Goal: Register for event/course

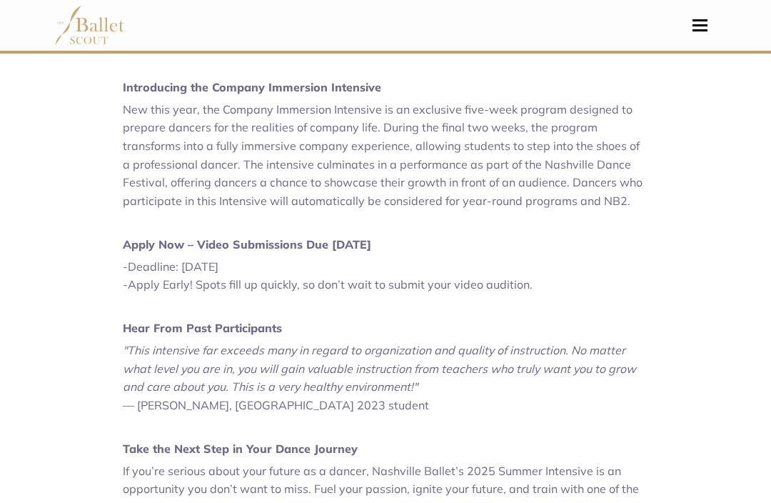
scroll to position [793, 0]
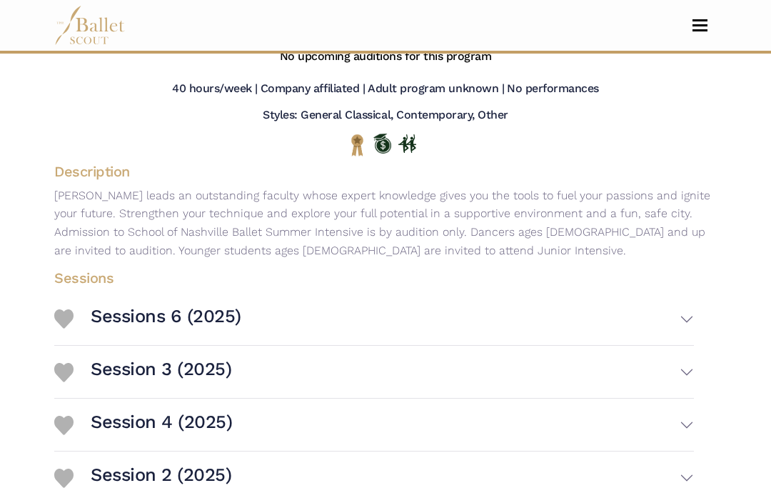
scroll to position [248, 0]
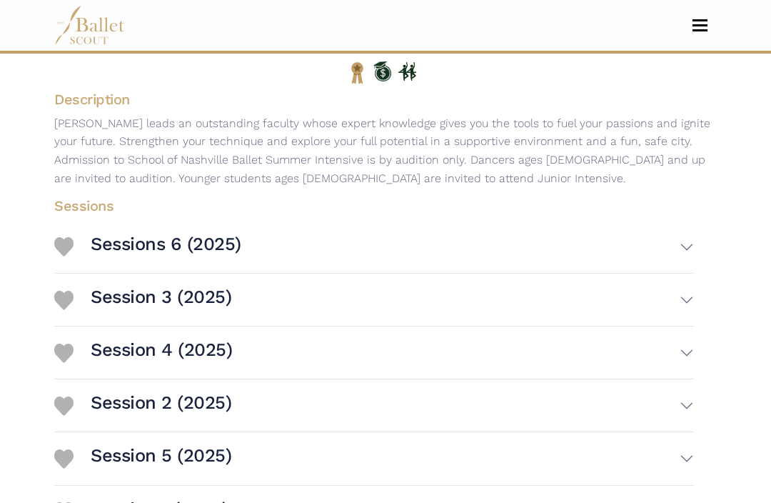
click at [66, 257] on img at bounding box center [63, 247] width 19 height 19
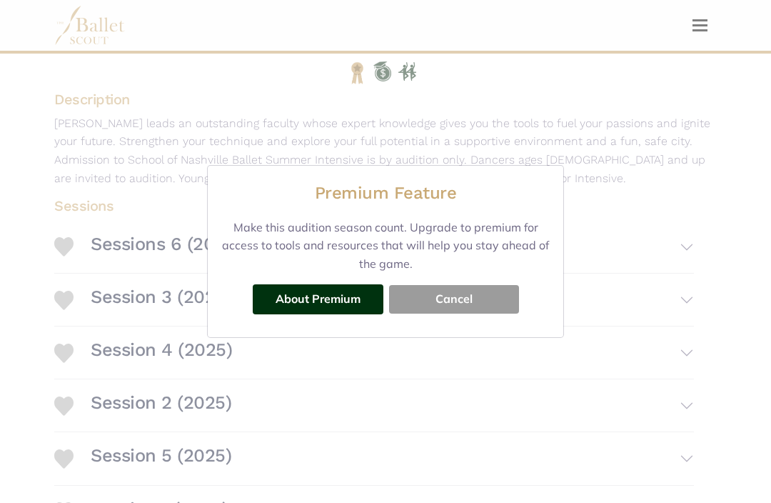
click at [443, 313] on button "Cancel" at bounding box center [454, 299] width 130 height 29
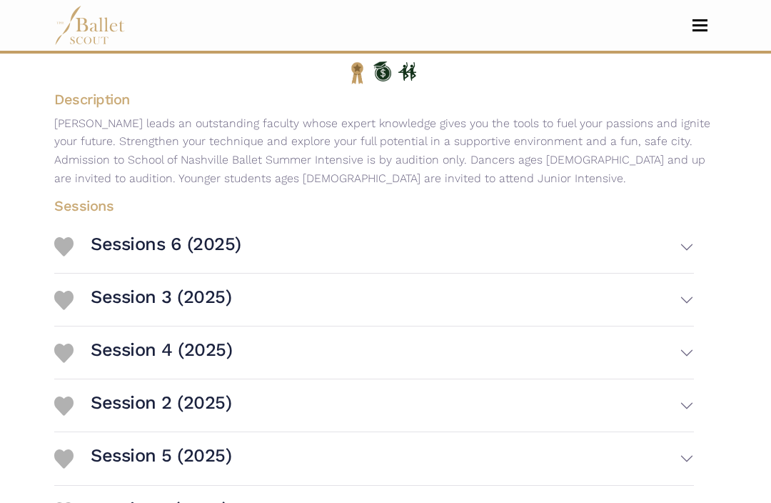
click at [688, 267] on button "Sessions 6 (2025)" at bounding box center [392, 246] width 603 height 41
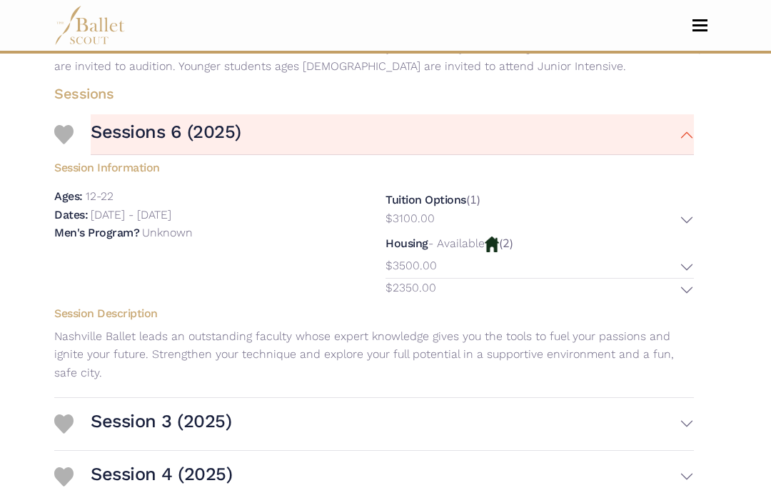
scroll to position [447, 0]
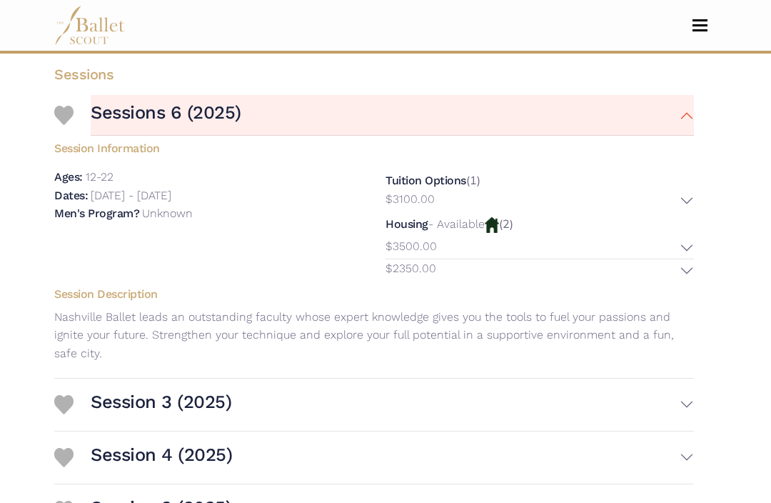
click at [408, 278] on p "$2350.00" at bounding box center [411, 268] width 51 height 19
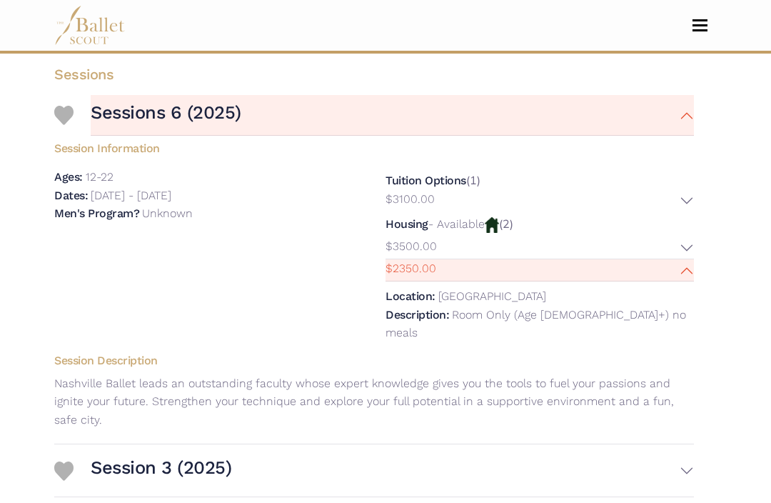
click at [399, 256] on p "$3500.00" at bounding box center [411, 246] width 51 height 19
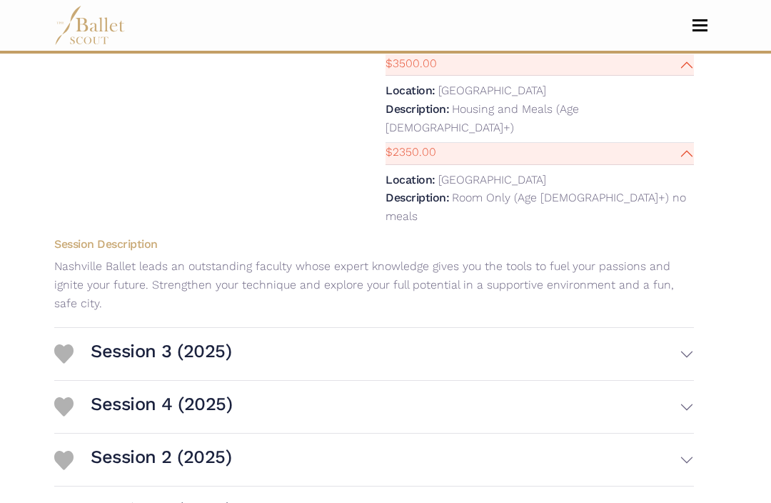
scroll to position [629, 0]
click at [692, 360] on button "Session 3 (2025)" at bounding box center [392, 354] width 603 height 41
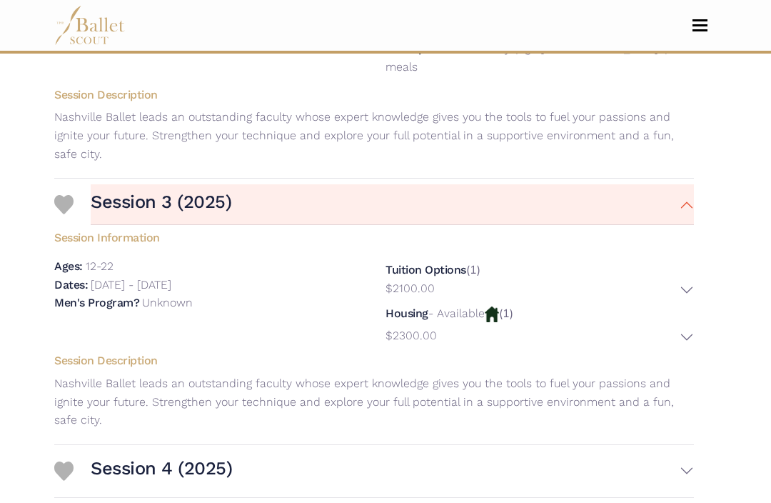
scroll to position [779, 0]
click at [690, 341] on button "$2300.00" at bounding box center [540, 337] width 308 height 22
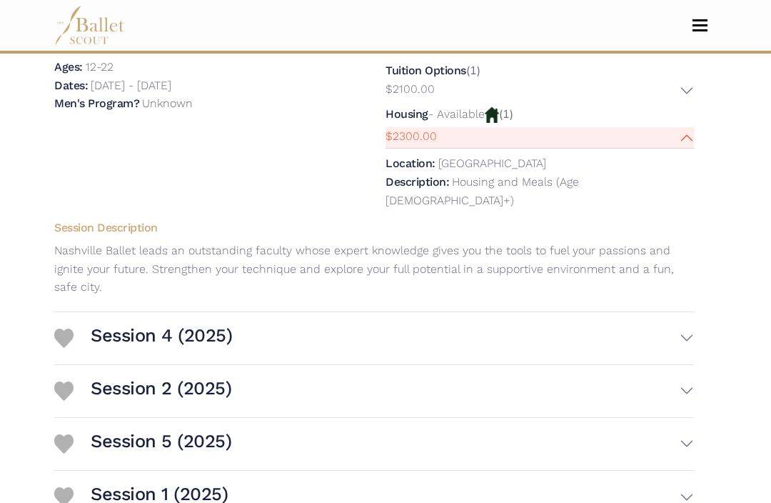
scroll to position [978, 0]
click at [690, 326] on button "Session 4 (2025)" at bounding box center [392, 338] width 603 height 41
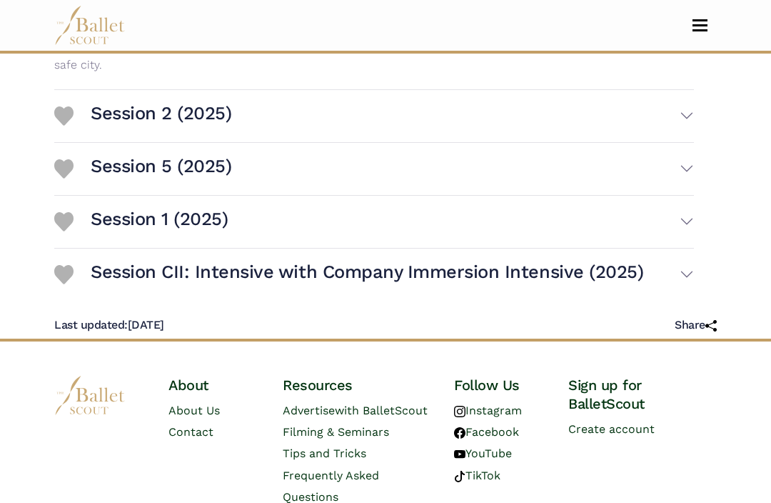
scroll to position [1467, 0]
click at [682, 261] on button "Session CII: Intensive with Company Immersion Intensive (2025)" at bounding box center [392, 274] width 603 height 41
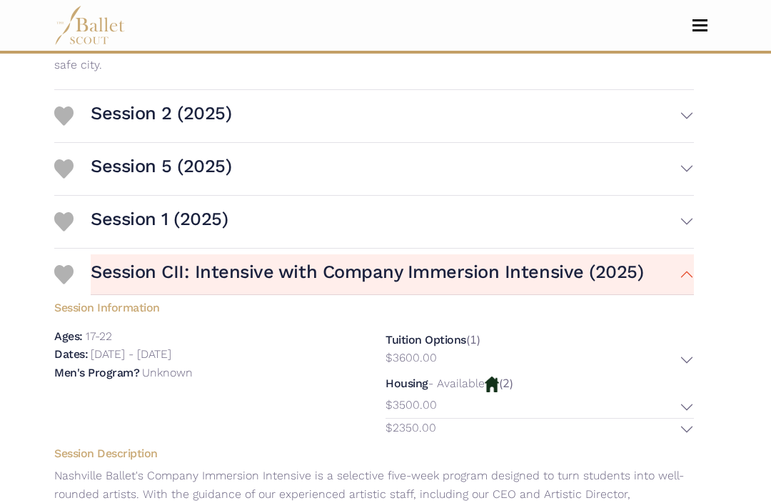
click at [686, 396] on button "$3500.00" at bounding box center [540, 407] width 308 height 22
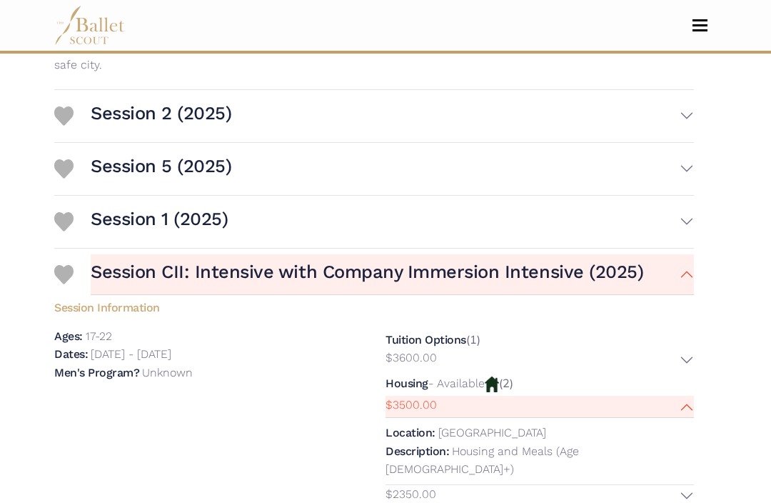
click at [688, 485] on button "$2350.00" at bounding box center [540, 496] width 308 height 22
click at [687, 485] on button "$2350.00" at bounding box center [540, 496] width 308 height 22
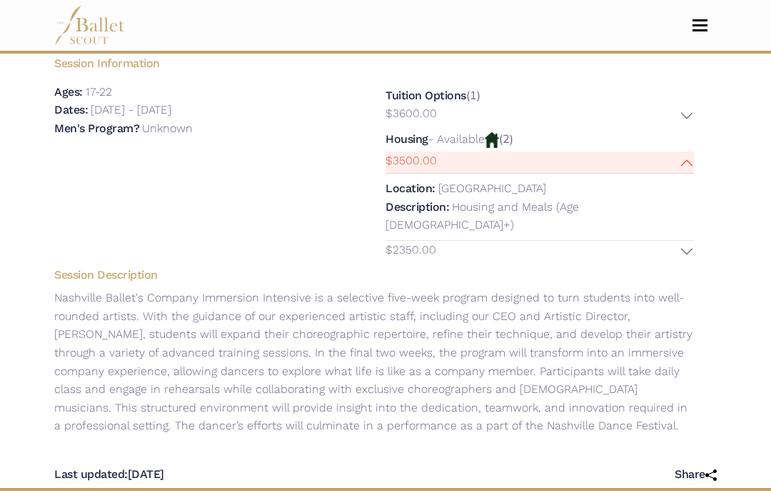
scroll to position [1679, 0]
